Goal: Task Accomplishment & Management: Use online tool/utility

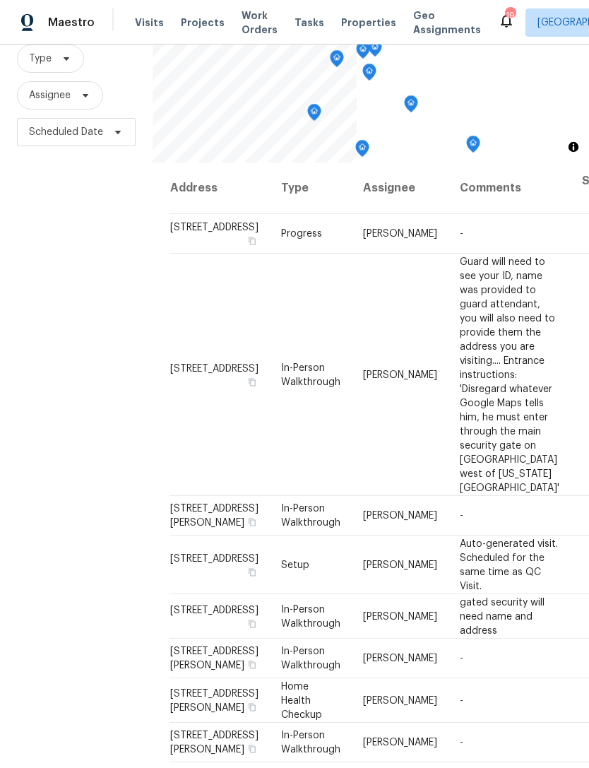
scroll to position [136, 0]
click at [513, 3] on div "Maestro Visits Projects Work Orders Tasks Properties Geo Assignments 19 Las Veg…" at bounding box center [294, 22] width 589 height 44
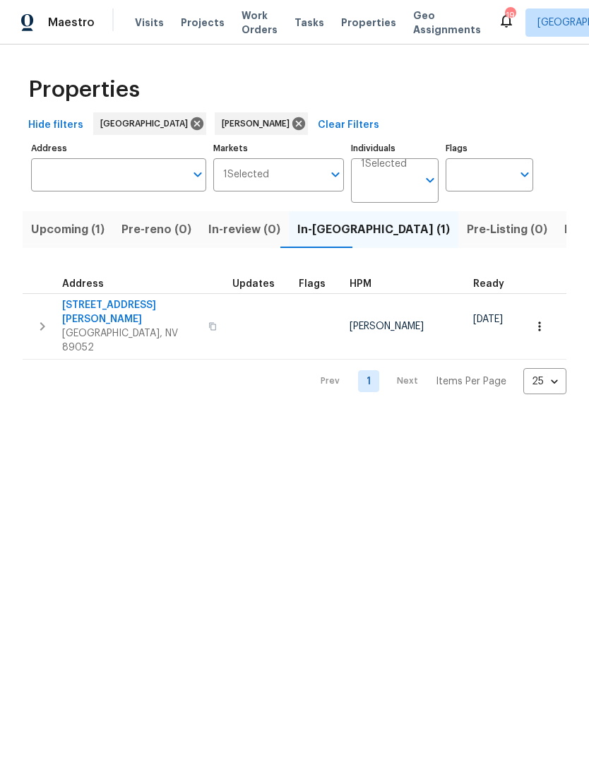
click at [128, 304] on span "[STREET_ADDRESS][PERSON_NAME]" at bounding box center [131, 312] width 138 height 28
click at [83, 236] on span "Upcoming (1)" at bounding box center [67, 230] width 73 height 20
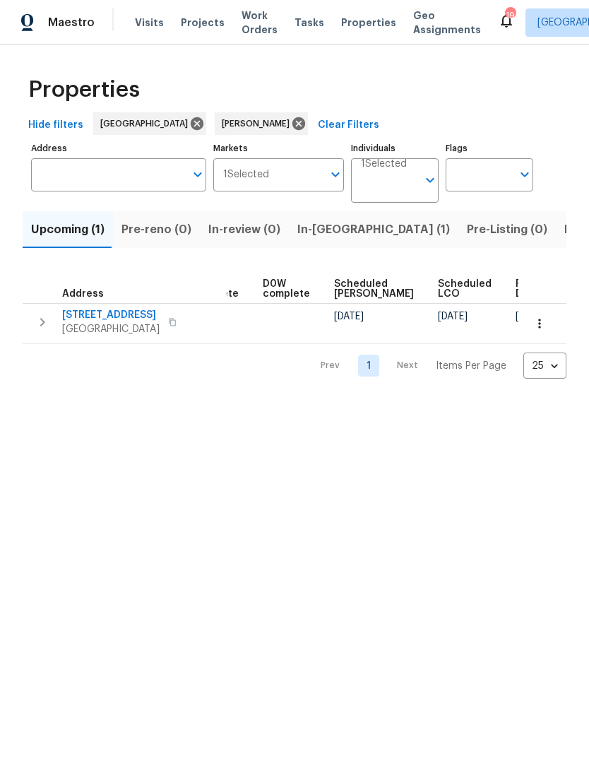
scroll to position [0, 354]
click at [326, 231] on span "In-reno (1)" at bounding box center [373, 230] width 153 height 20
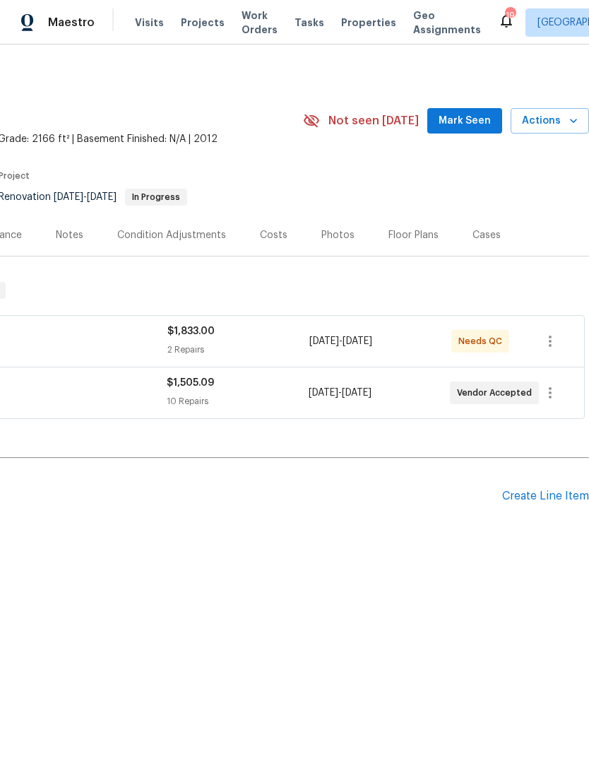
scroll to position [0, 209]
click at [479, 124] on span "Mark Seen" at bounding box center [465, 121] width 52 height 18
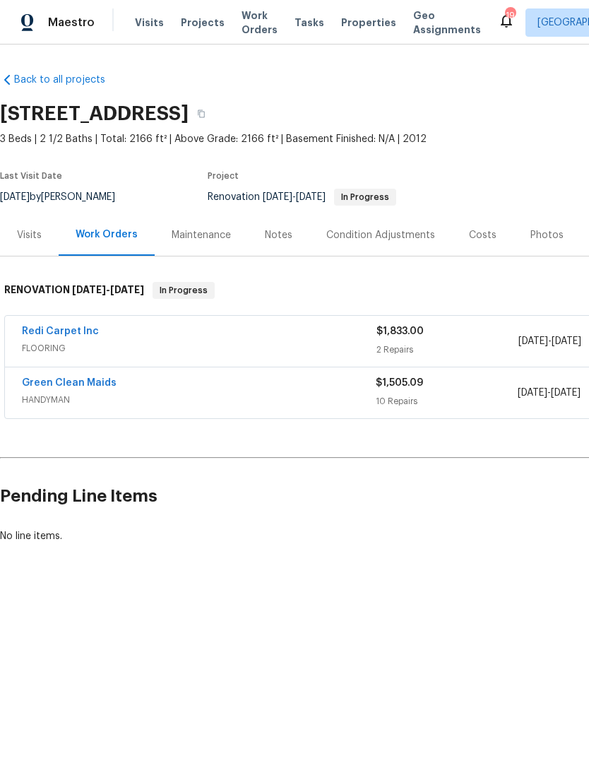
scroll to position [0, 0]
click at [88, 386] on link "Green Clean Maids" at bounding box center [69, 383] width 95 height 10
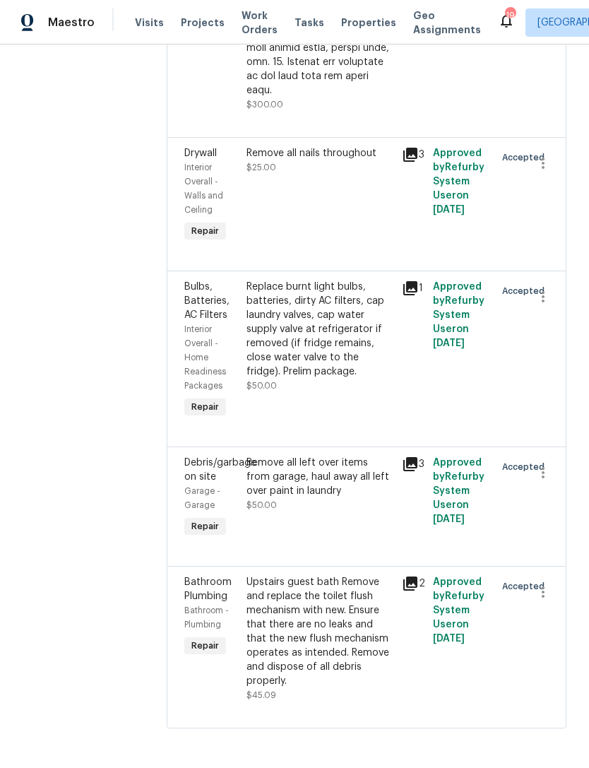
scroll to position [1484, 0]
